Goal: Task Accomplishment & Management: Manage account settings

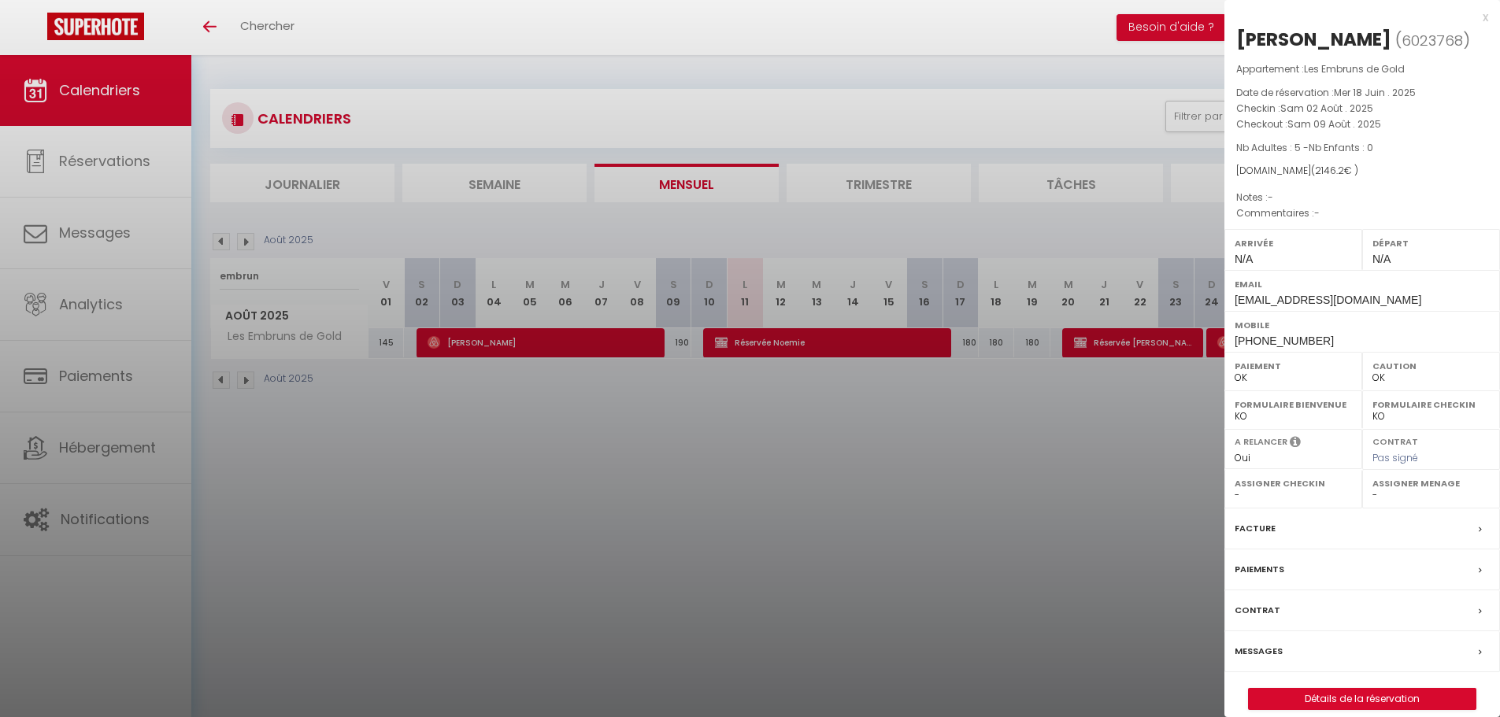
select select "0"
click at [1488, 15] on div "x" at bounding box center [1357, 17] width 264 height 19
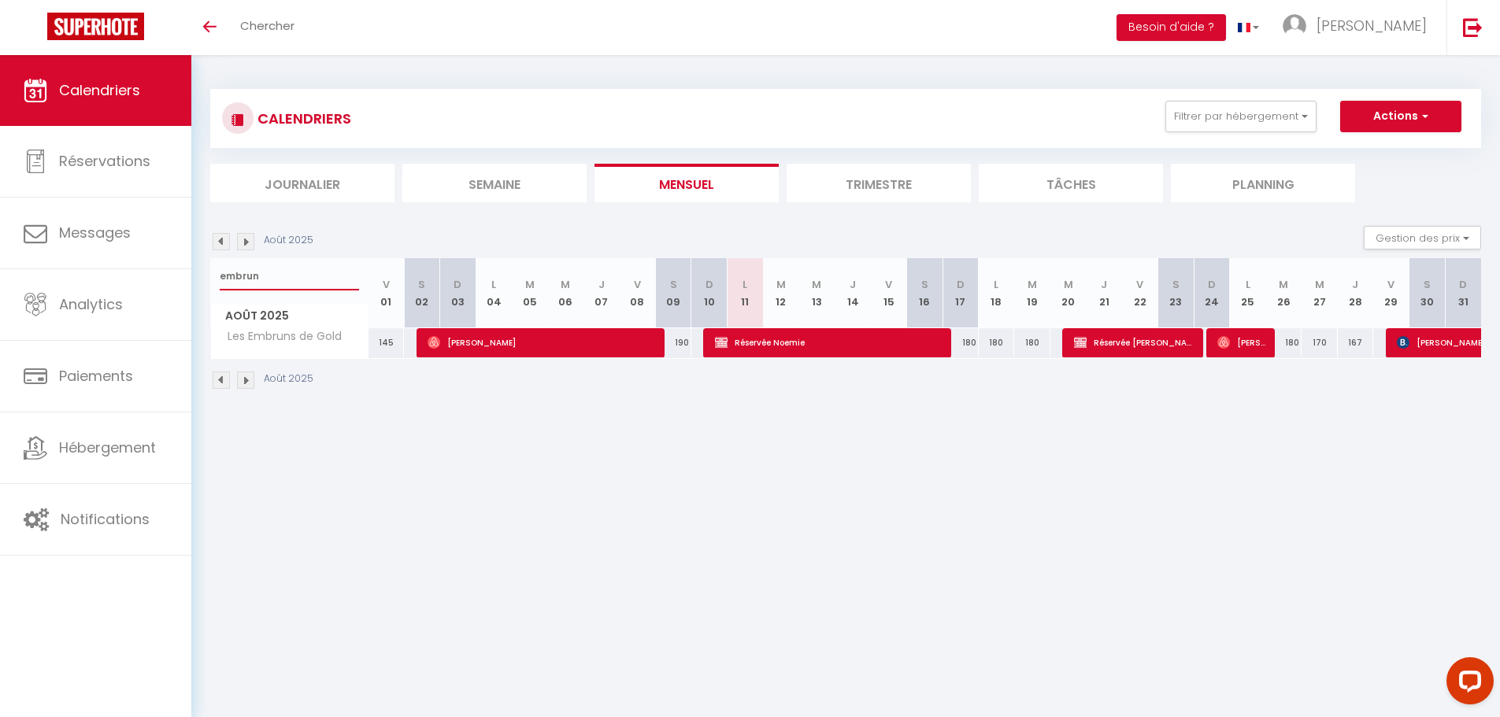
drag, startPoint x: 276, startPoint y: 277, endPoint x: 195, endPoint y: 279, distance: 81.1
click at [195, 279] on div "CALENDRIERS Filtrer par hébergement appart 1 nuit Normandie cosy Victoire Les D…" at bounding box center [845, 239] width 1309 height 369
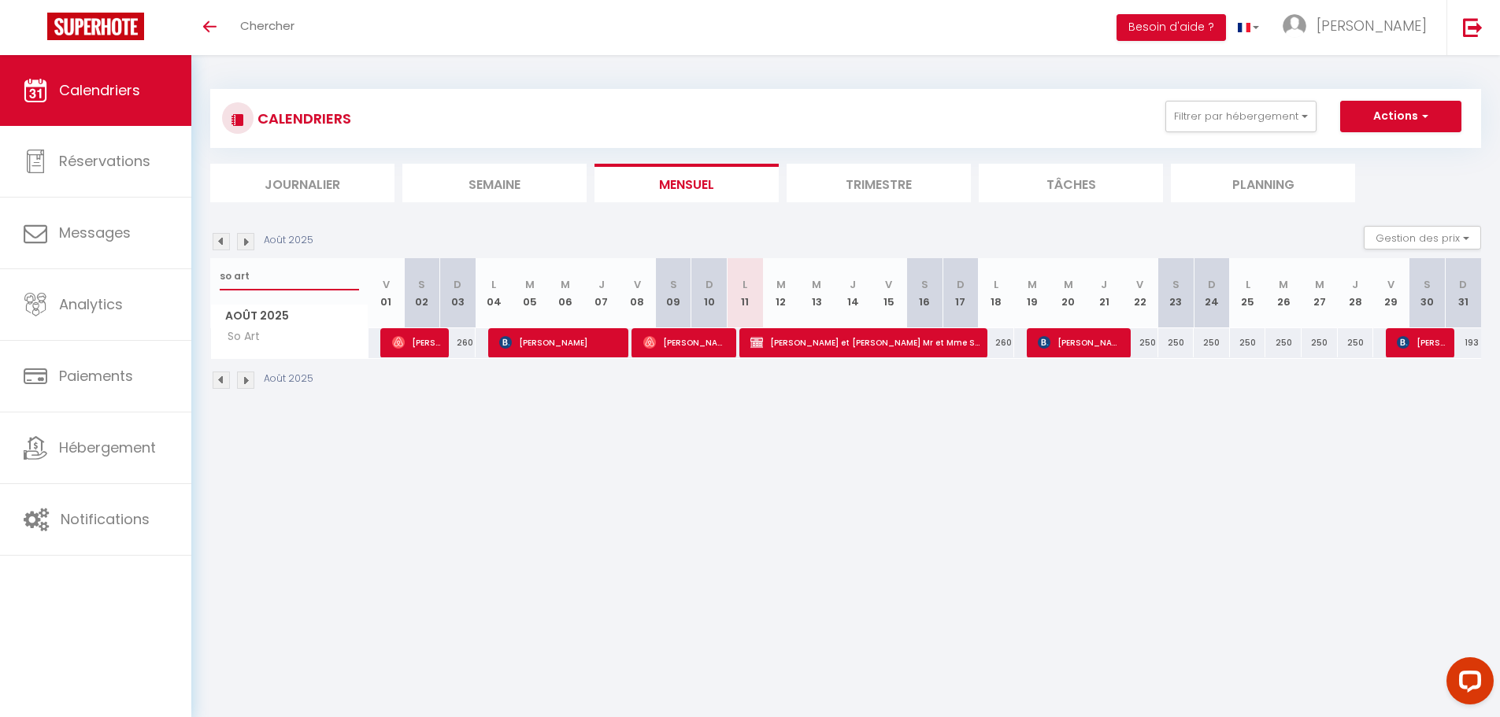
type input "so art"
click at [784, 341] on span "[PERSON_NAME] et [PERSON_NAME] Mr et Mme Spaedig" at bounding box center [864, 343] width 229 height 30
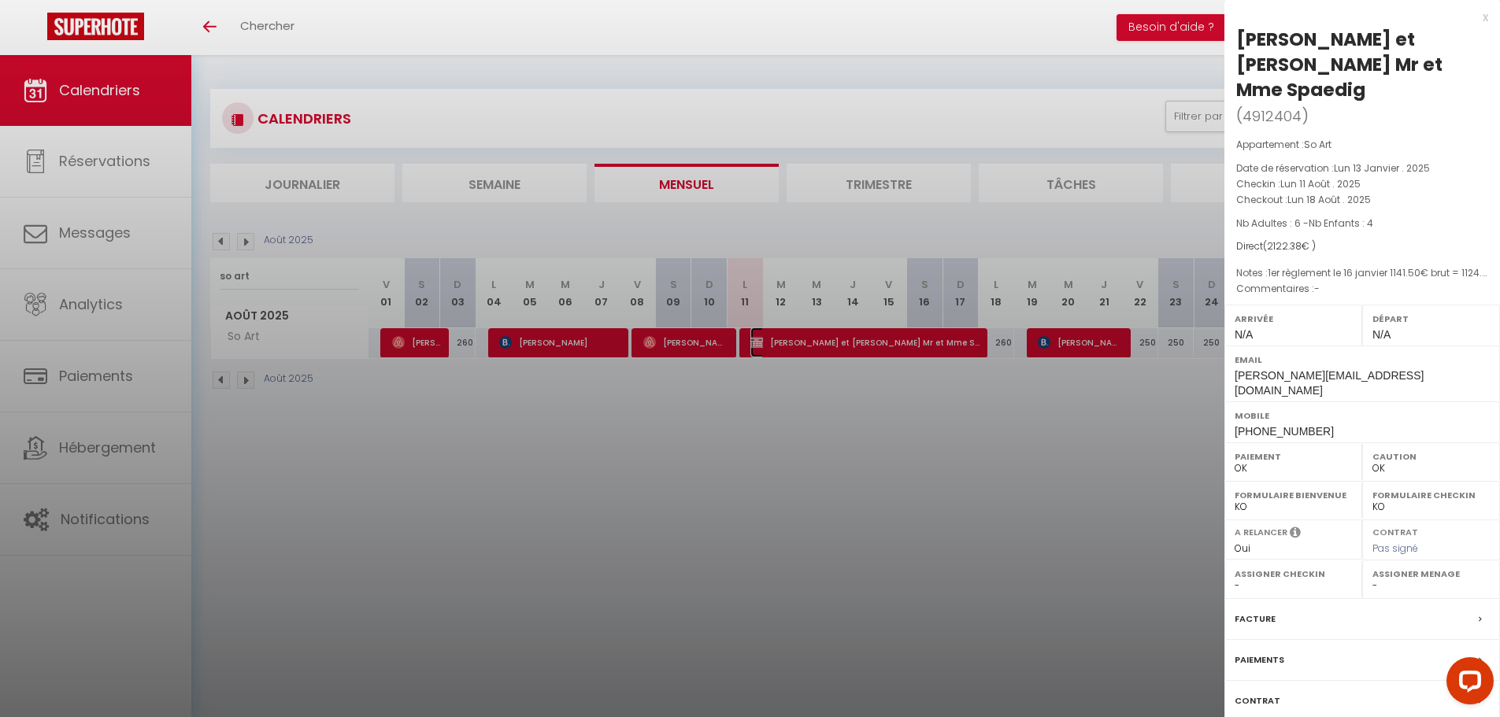
scroll to position [55, 0]
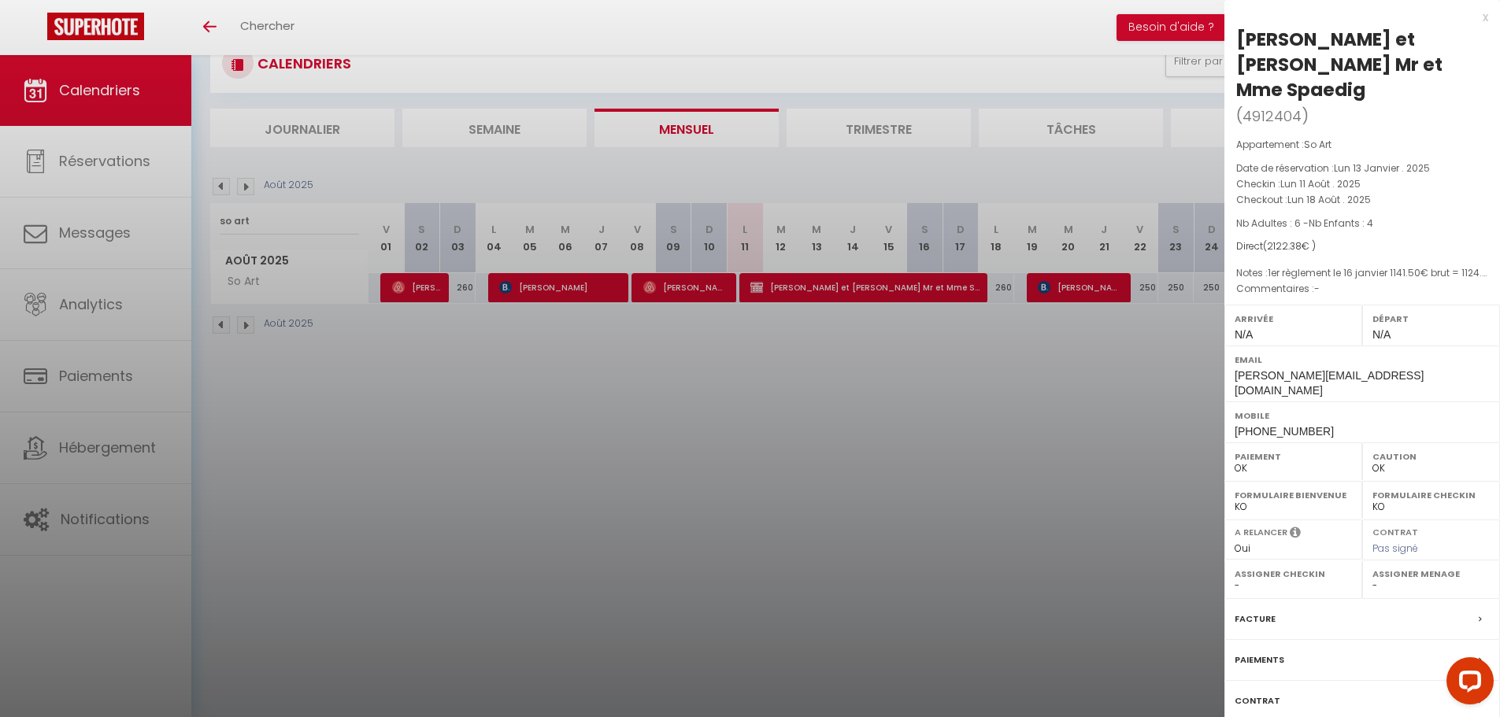
click at [1252, 611] on label "Facture" at bounding box center [1255, 619] width 41 height 17
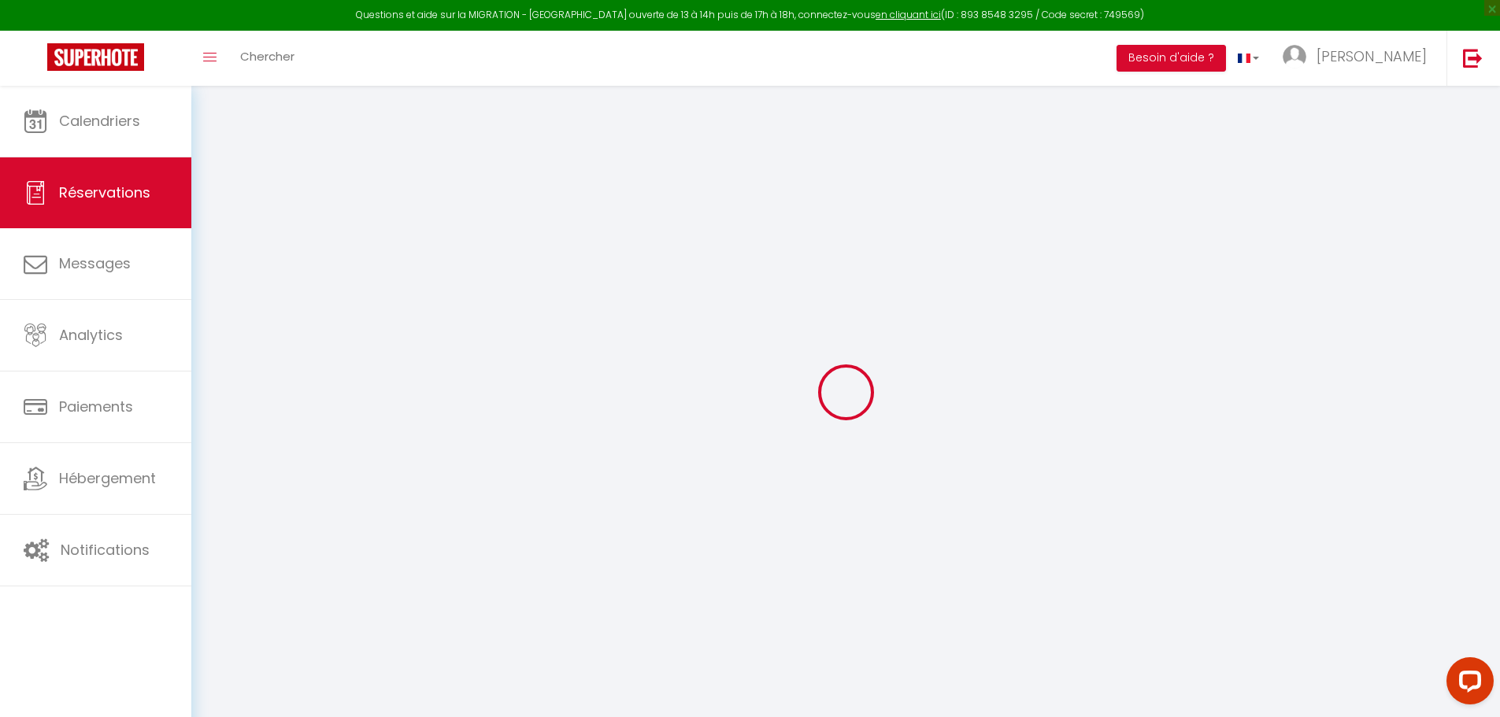
select select
checkbox input "false"
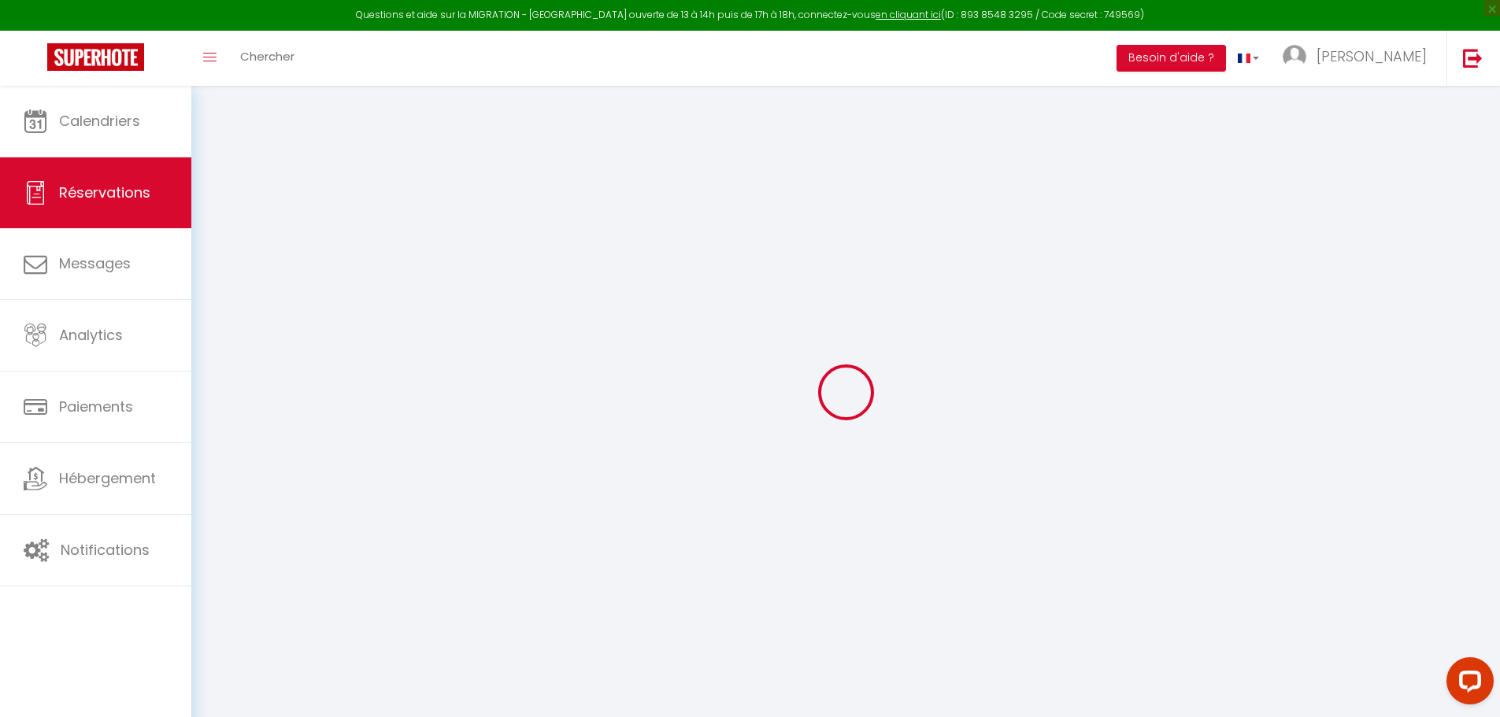
select select
checkbox input "false"
type textarea "1er règlement le 16 janvier 1141.50€ brut = 1124.13€ net soldes 1502€ brut (non…"
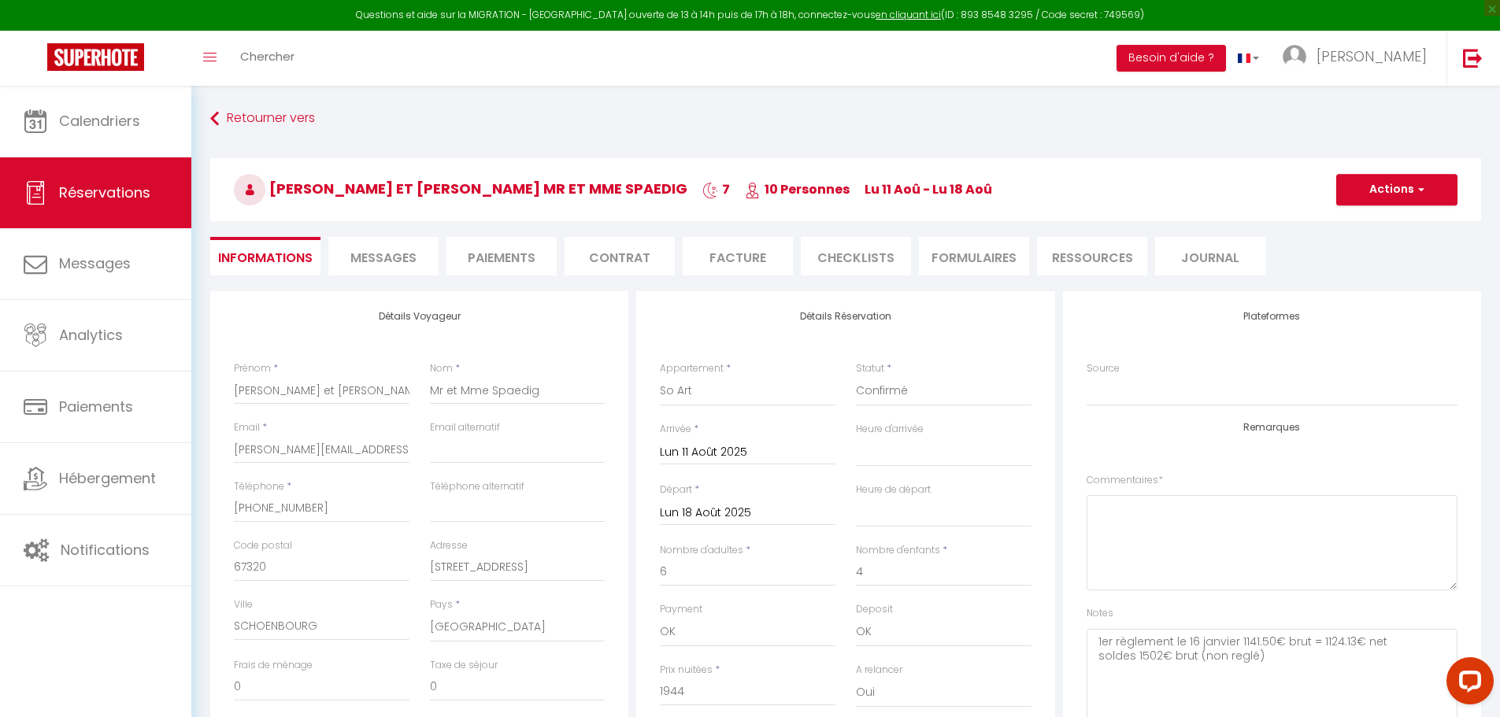
type input "120"
type input "58.38"
select select
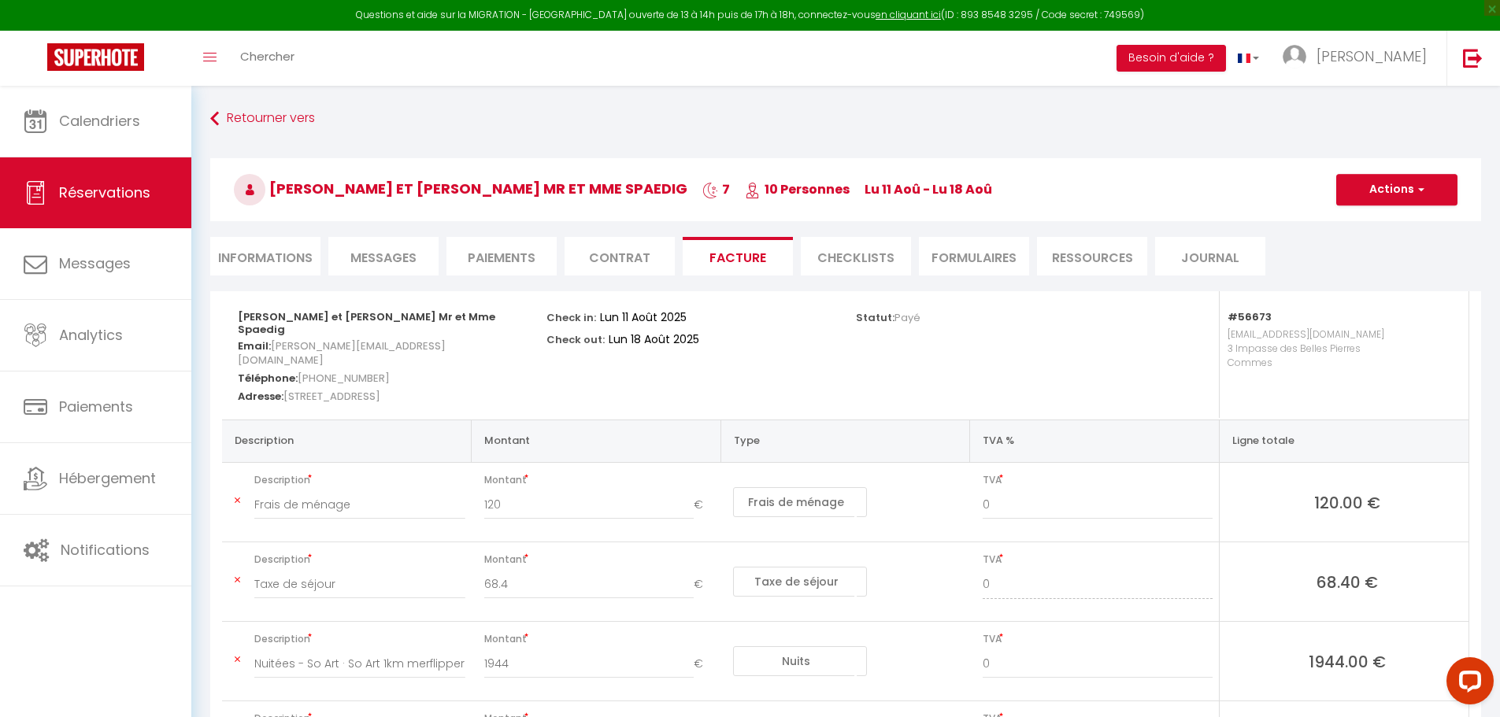
select select
click at [402, 267] on li "Messages" at bounding box center [383, 256] width 110 height 39
select select
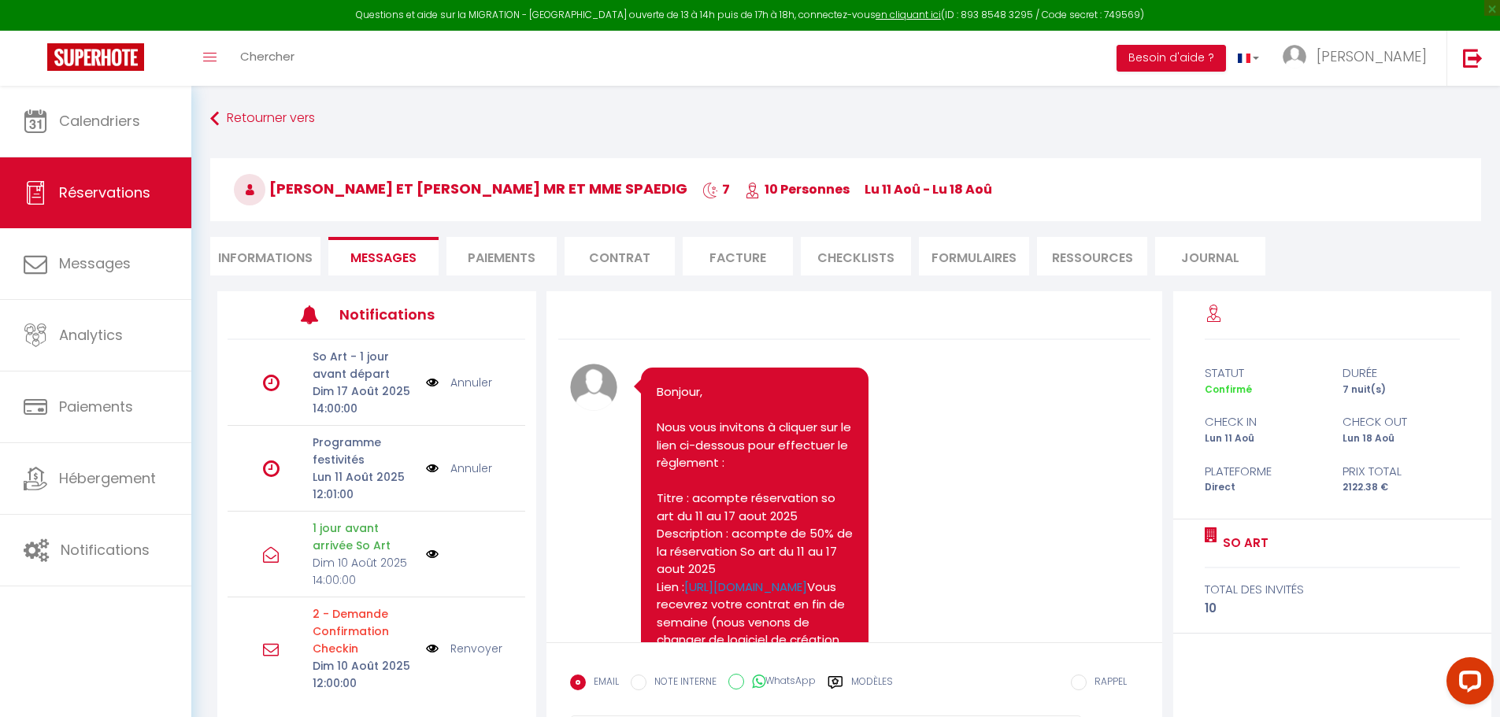
select select
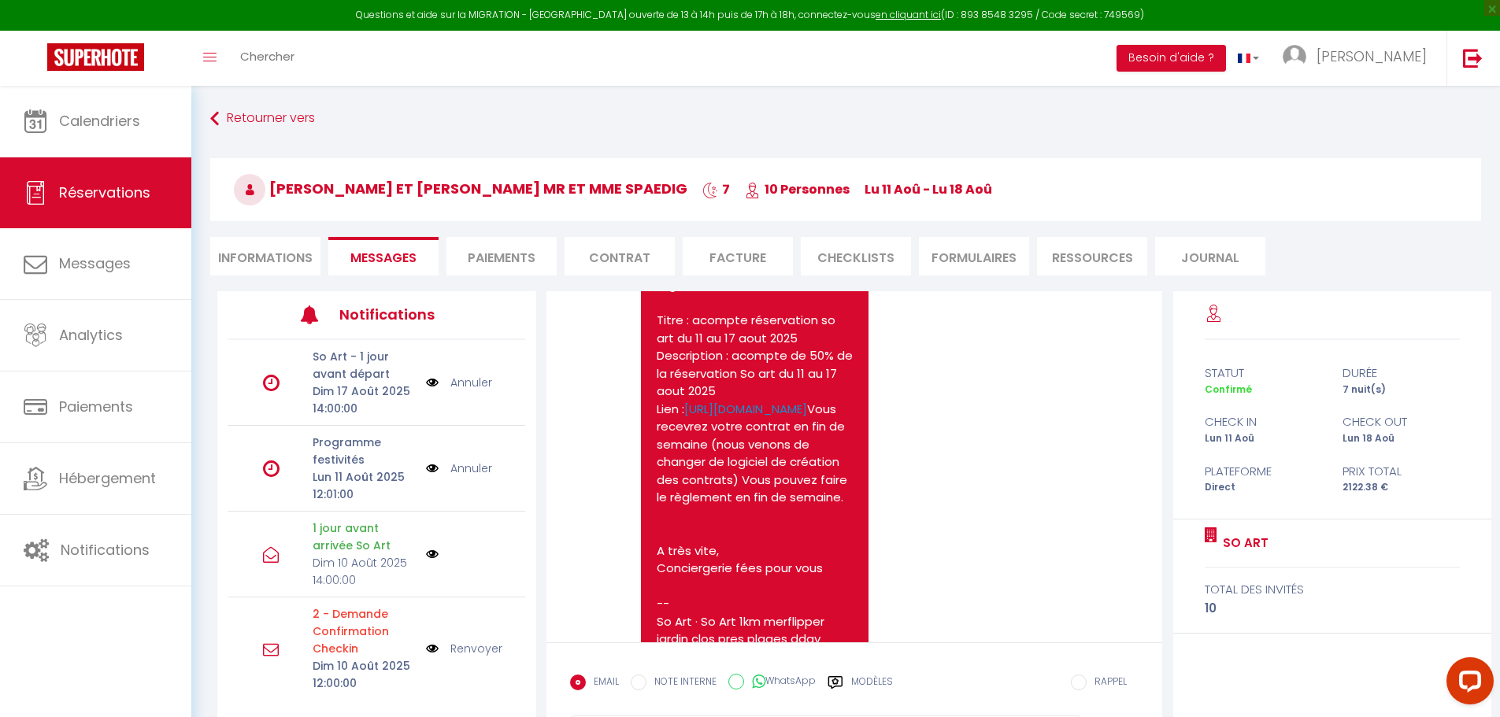
scroll to position [236, 0]
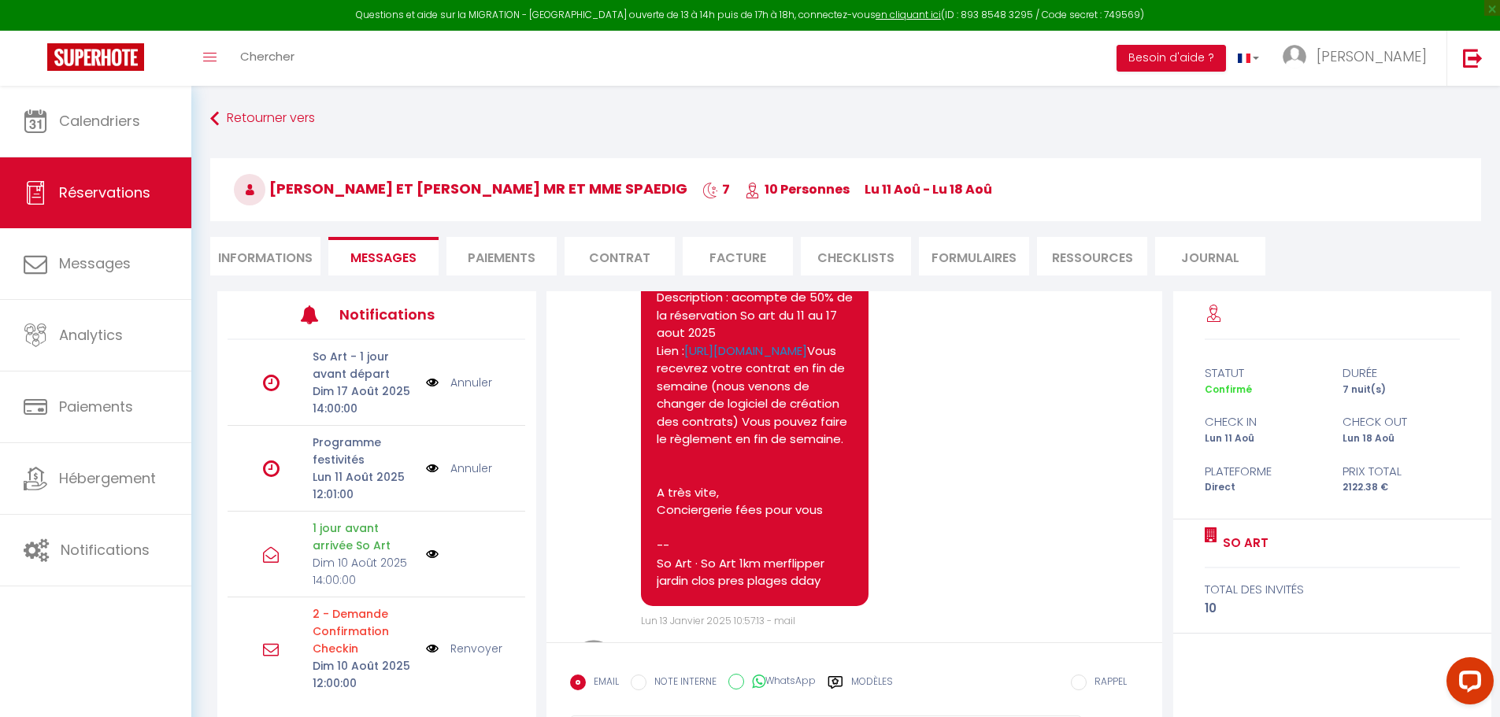
select select
click at [283, 254] on li "Informations" at bounding box center [265, 256] width 110 height 39
select select
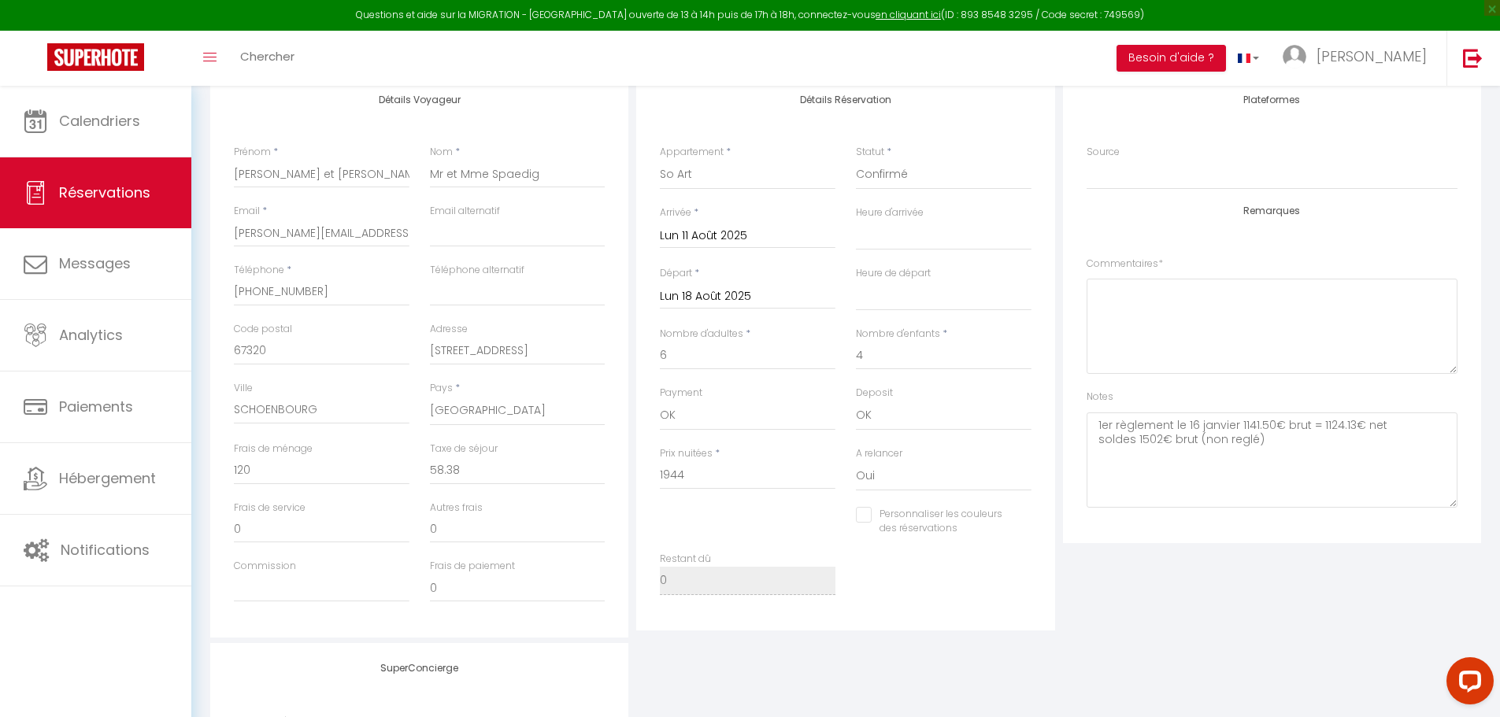
scroll to position [236, 0]
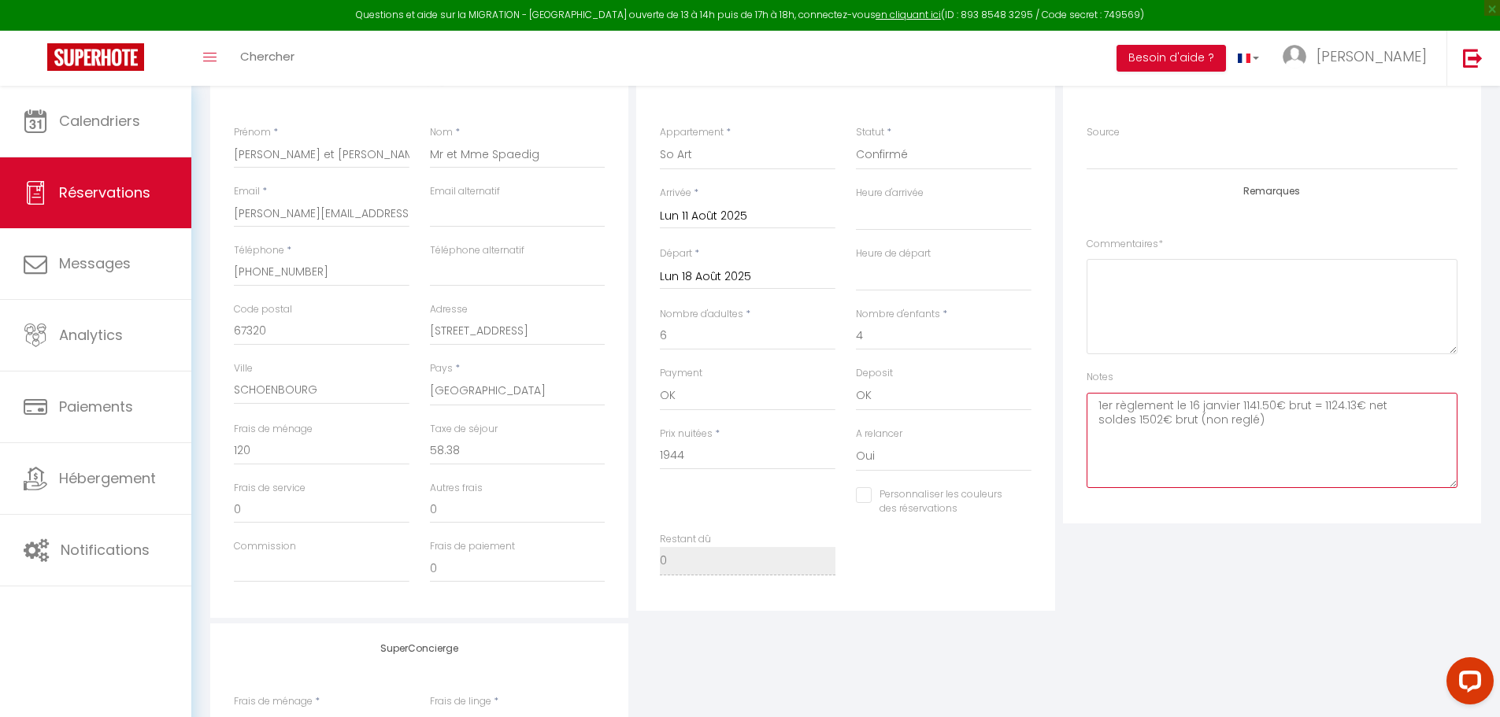
click at [1294, 429] on textarea "1er règlement le 16 janvier 1141.50€ brut = 1124.13€ net soldes 1502€ brut (non…" at bounding box center [1272, 440] width 371 height 95
paste textarea "1 479,22"
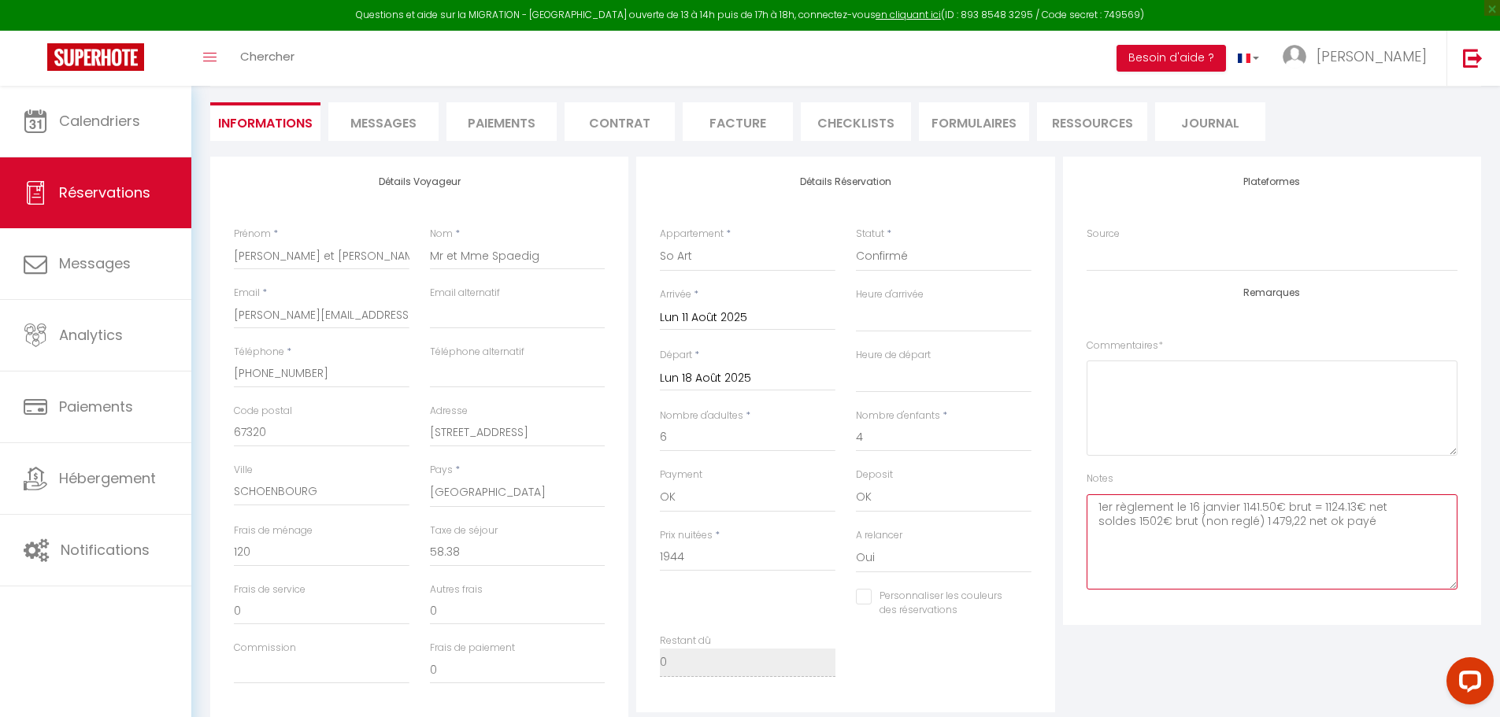
scroll to position [0, 0]
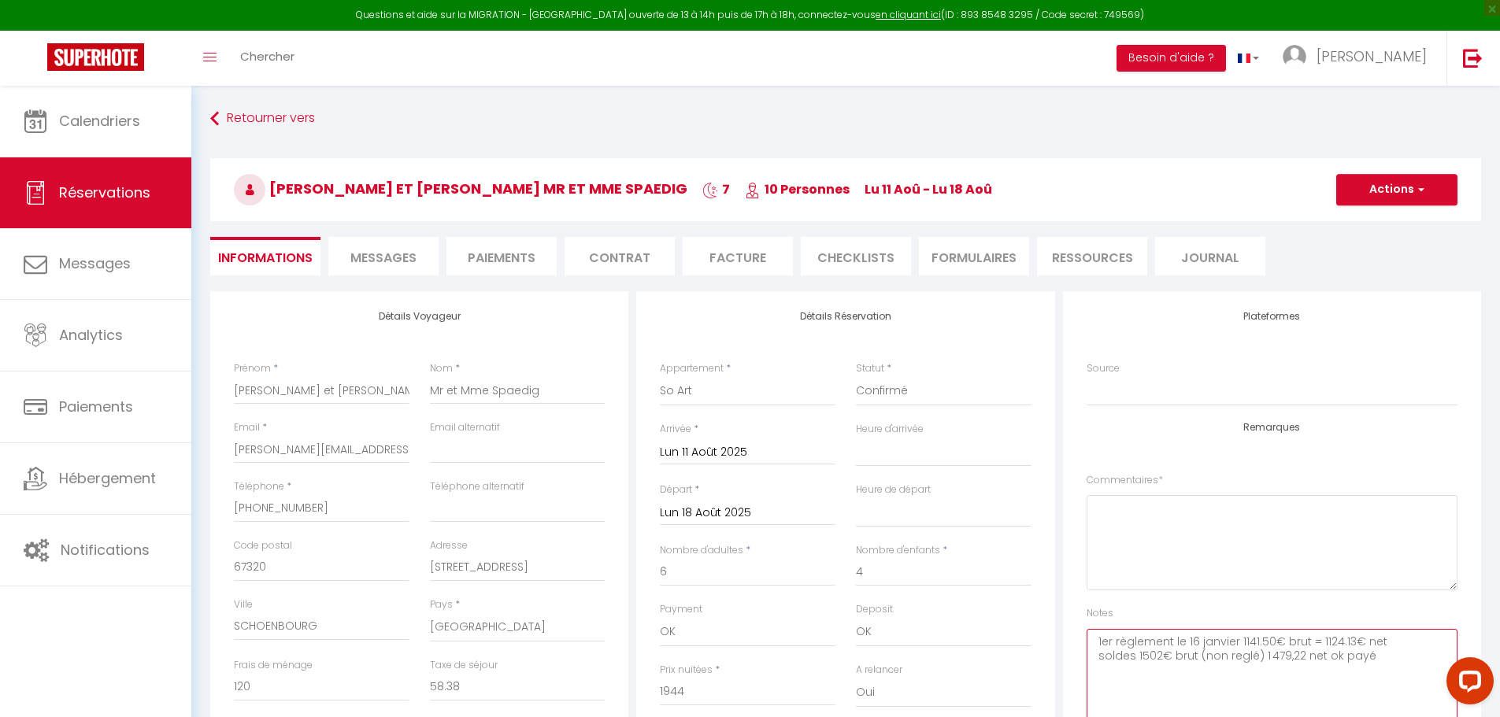
type textarea "1er règlement le 16 janvier 1141.50€ brut = 1124.13€ net soldes 1502€ brut (non…"
click at [1420, 198] on button "Actions" at bounding box center [1396, 189] width 121 height 31
click at [1399, 232] on link "Enregistrer" at bounding box center [1381, 224] width 124 height 20
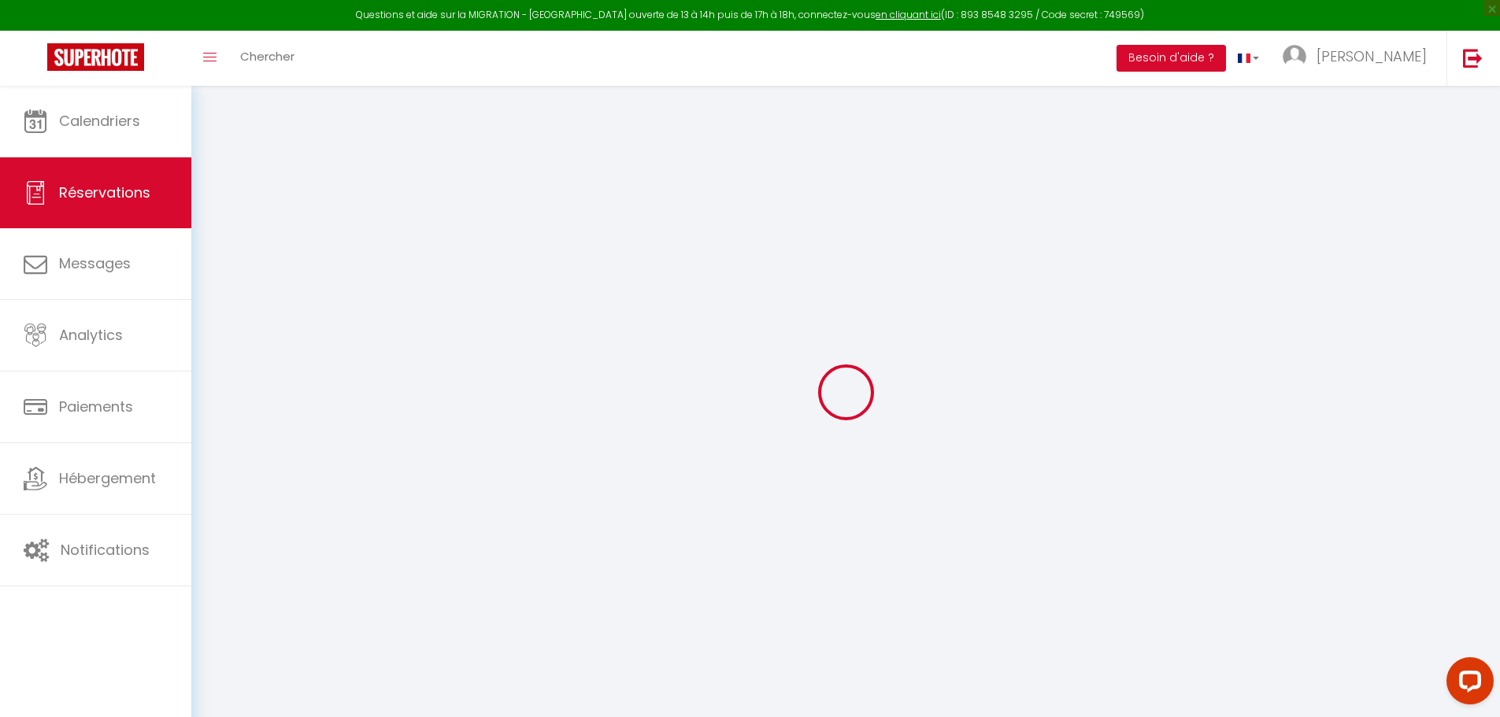
select select "not_cancelled"
